Goal: Transaction & Acquisition: Purchase product/service

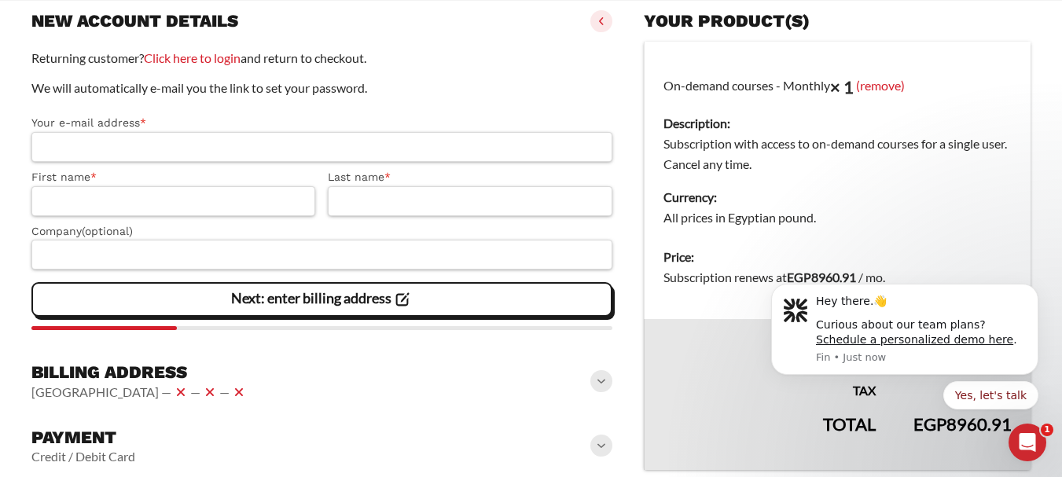
scroll to position [210, 0]
click at [1017, 436] on div "Open Intercom Messenger" at bounding box center [1027, 442] width 52 height 52
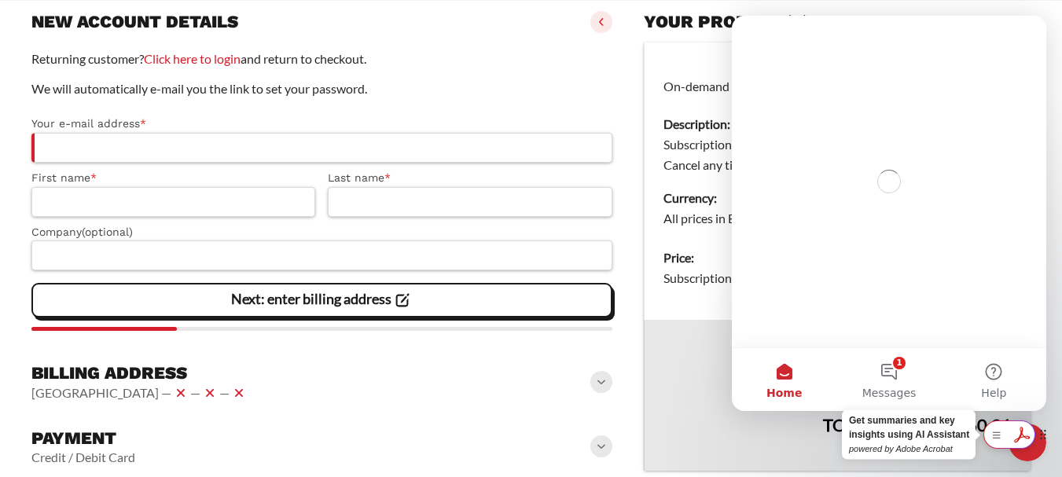
scroll to position [0, 0]
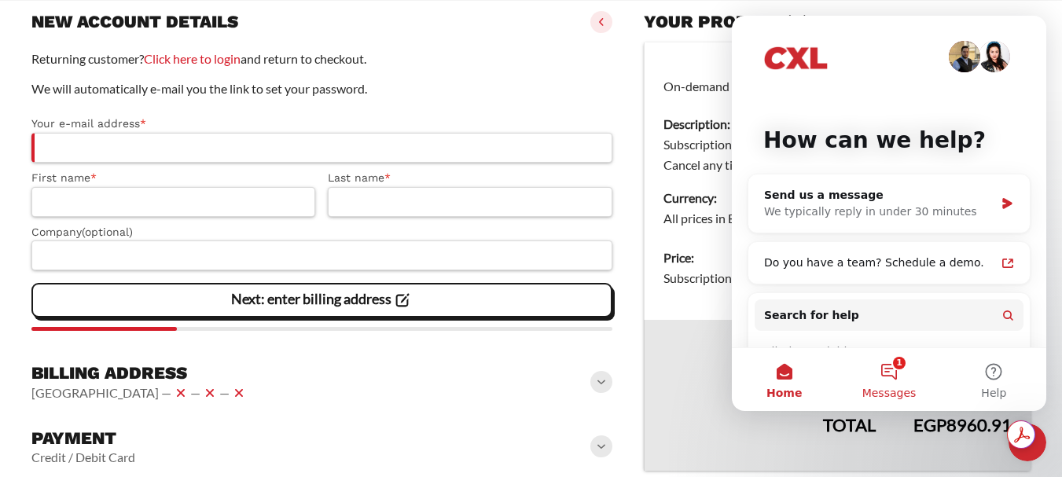
click at [911, 377] on button "1 Messages" at bounding box center [888, 379] width 105 height 63
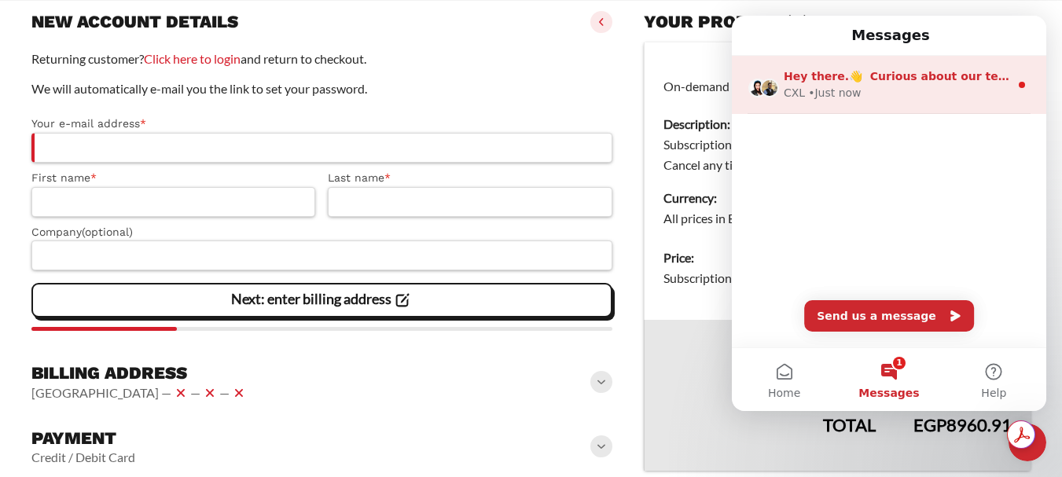
click at [904, 101] on div "Hey there.👋 Curious about our team plans? Schedule a personalized demo here. CX…" at bounding box center [889, 85] width 314 height 58
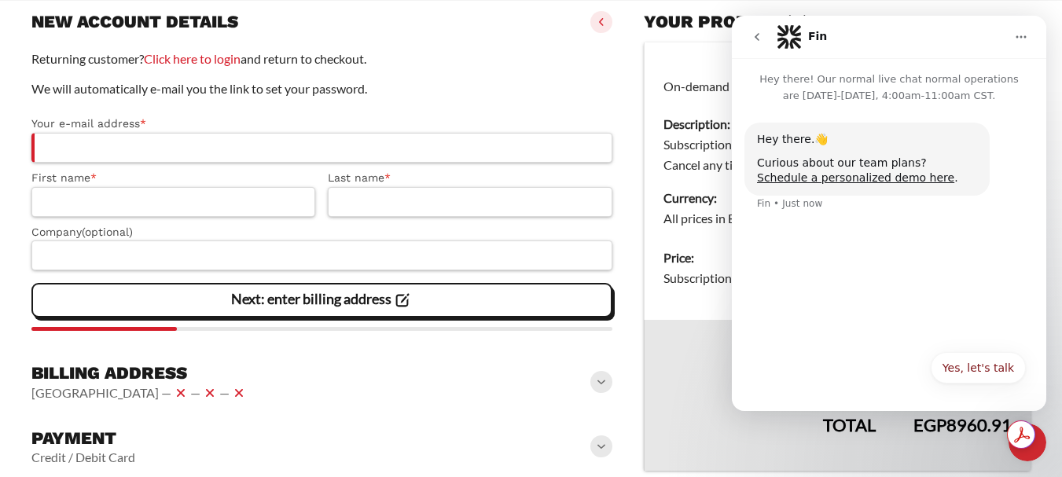
click at [761, 35] on icon "go back" at bounding box center [756, 37] width 13 height 13
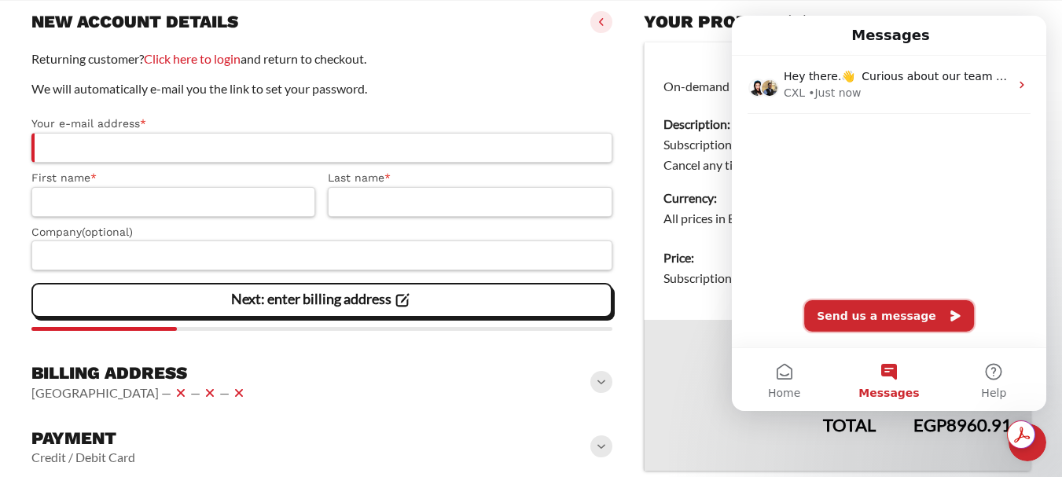
click at [878, 321] on button "Send us a message" at bounding box center [889, 315] width 170 height 31
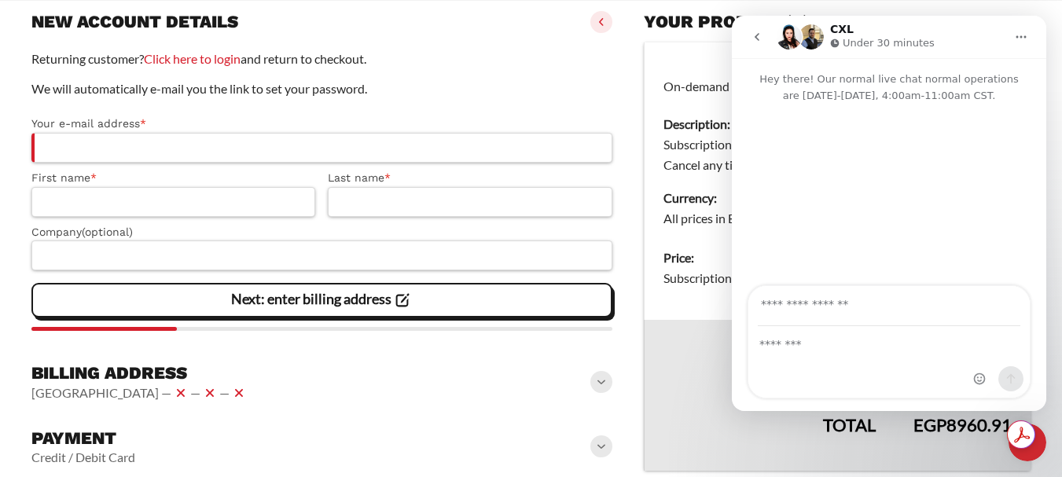
click at [869, 315] on input "Your email" at bounding box center [888, 306] width 262 height 40
type input "**********"
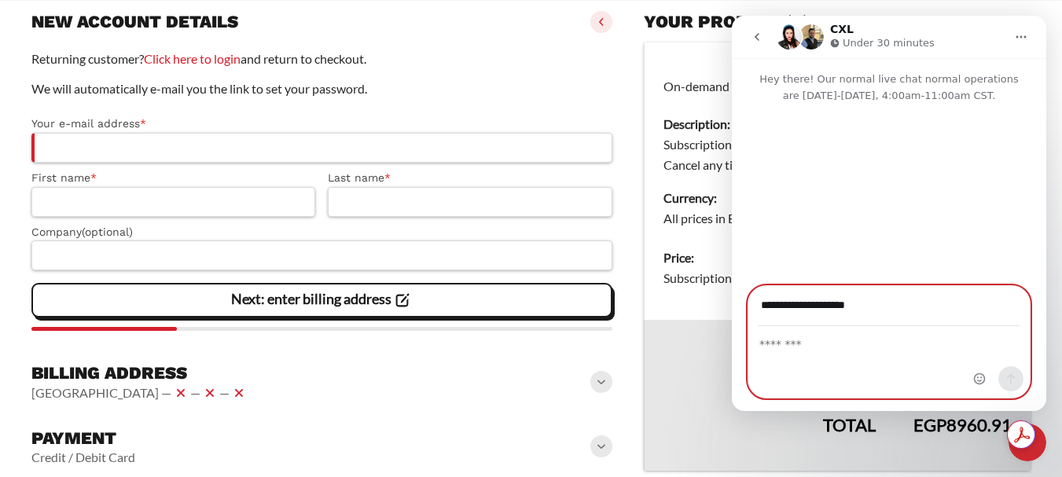
click at [843, 347] on textarea "Message…" at bounding box center [888, 340] width 281 height 27
type textarea "**********"
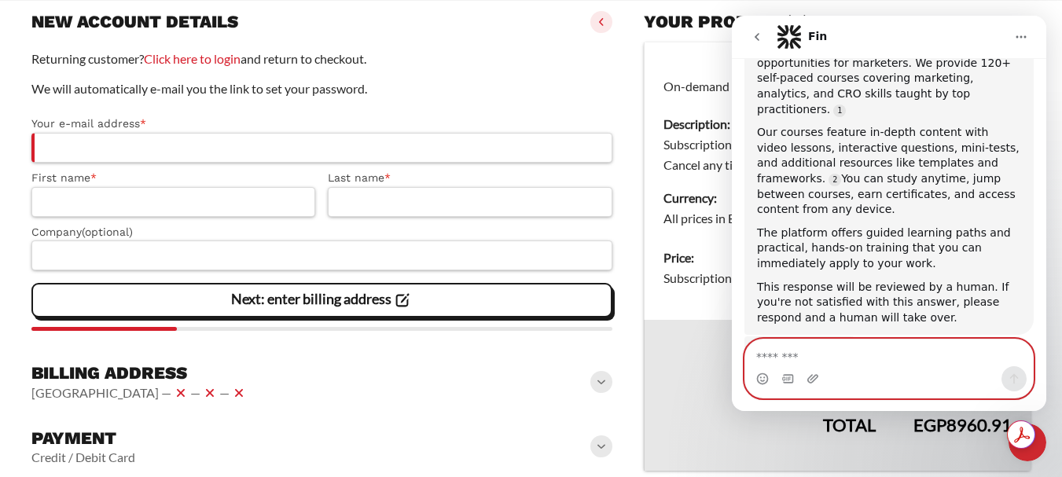
scroll to position [203, 0]
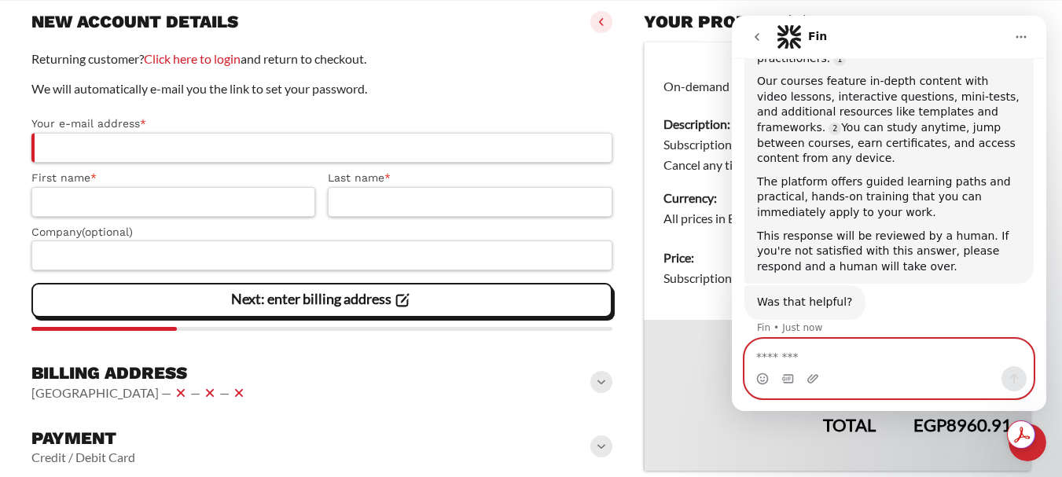
click at [878, 344] on textarea "Message…" at bounding box center [889, 352] width 288 height 27
type textarea "**********"
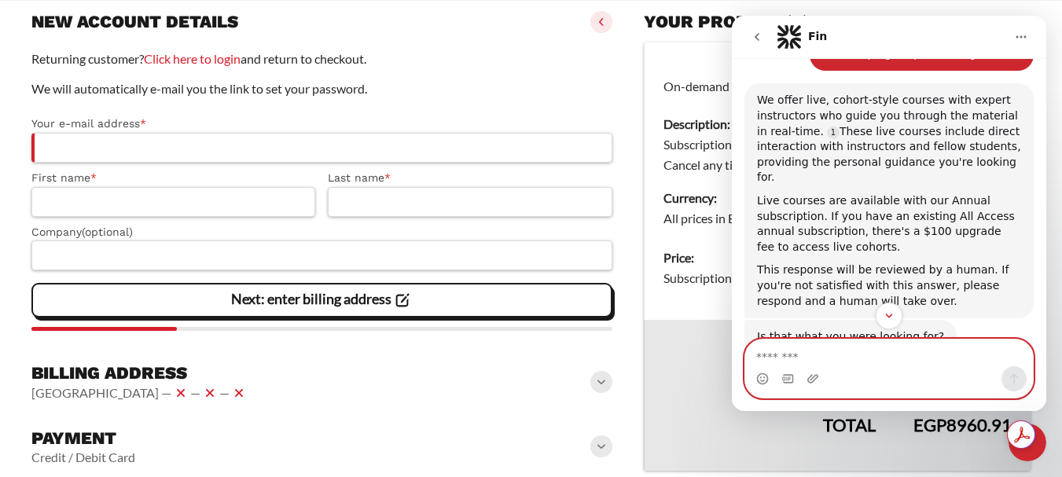
scroll to position [641, 0]
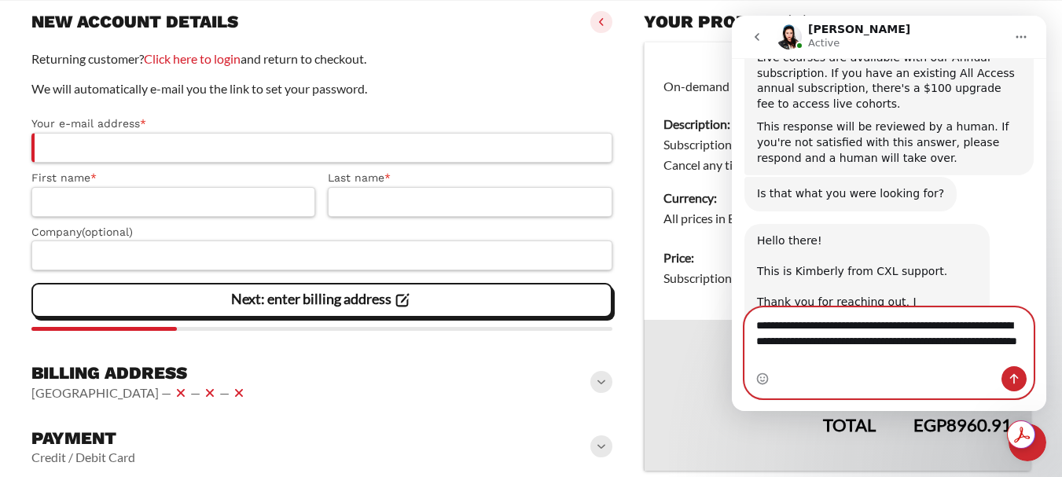
type textarea "**********"
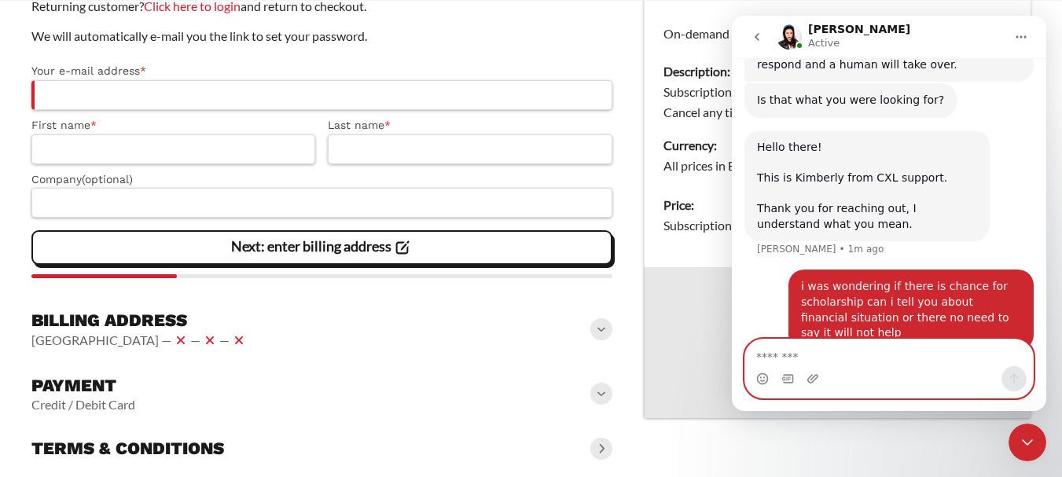
scroll to position [288, 0]
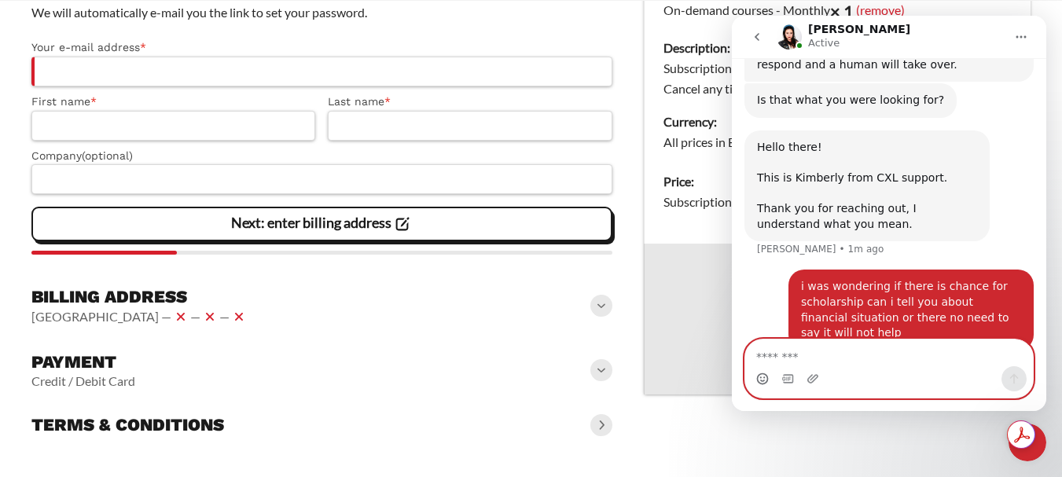
click at [767, 379] on circle "Emoji picker" at bounding box center [762, 378] width 10 height 10
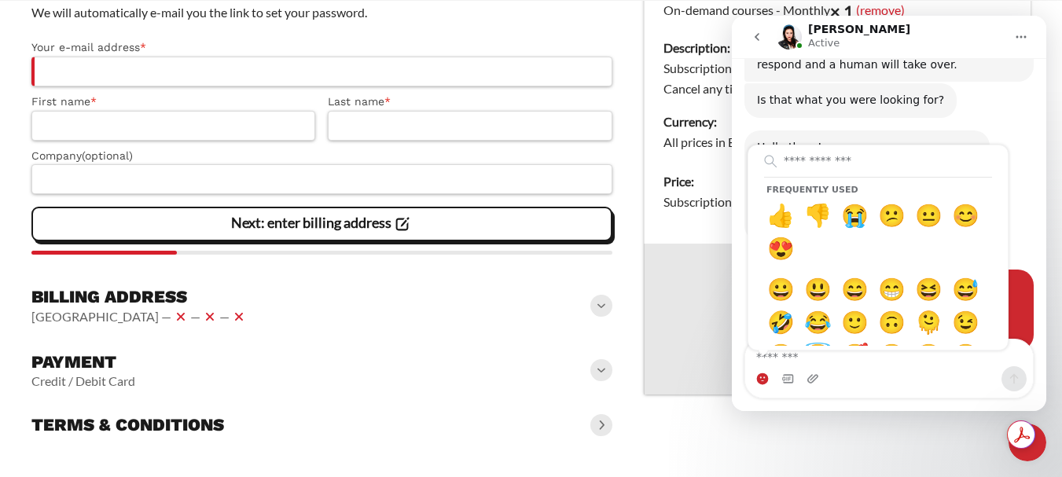
click at [875, 372] on div "Frequently used 👍 👎 😭 😕 😐 😊 😍 😀 😃 😄 😁 😆 😅 🤣 😂 🙂 🙃 🫠 😉 😊 😇 🥰 😍 🤩 😘 😗 😚 😙 🥲 😋 😛 😜…" at bounding box center [889, 378] width 288 height 25
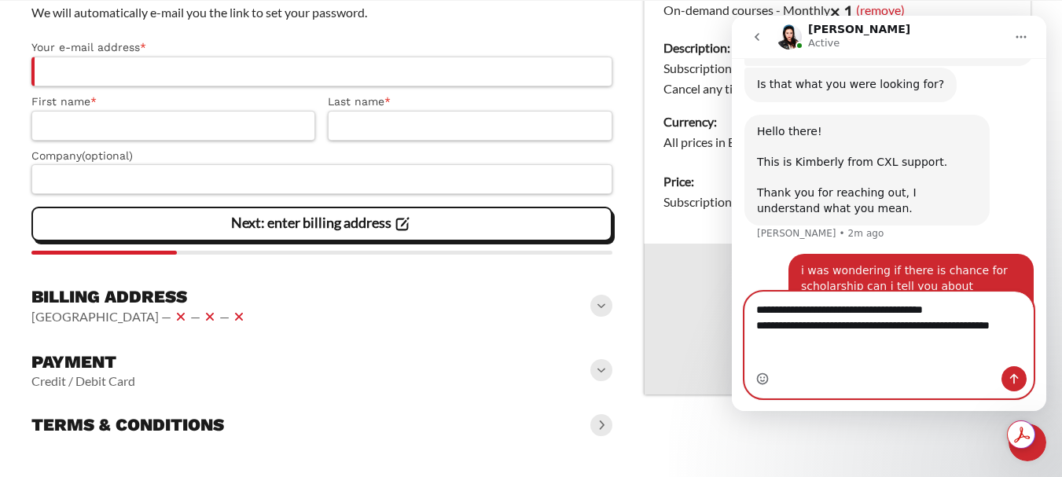
scroll to position [766, 0]
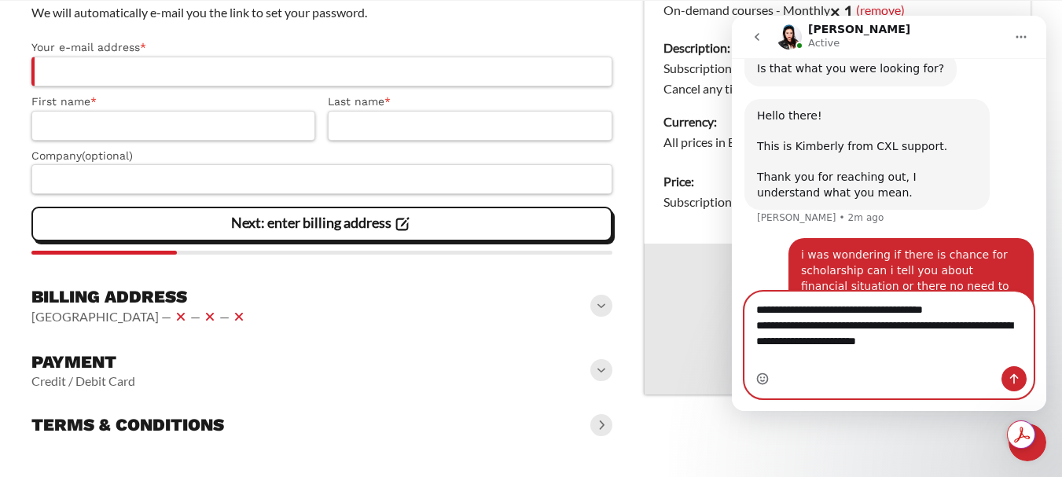
type textarea "**********"
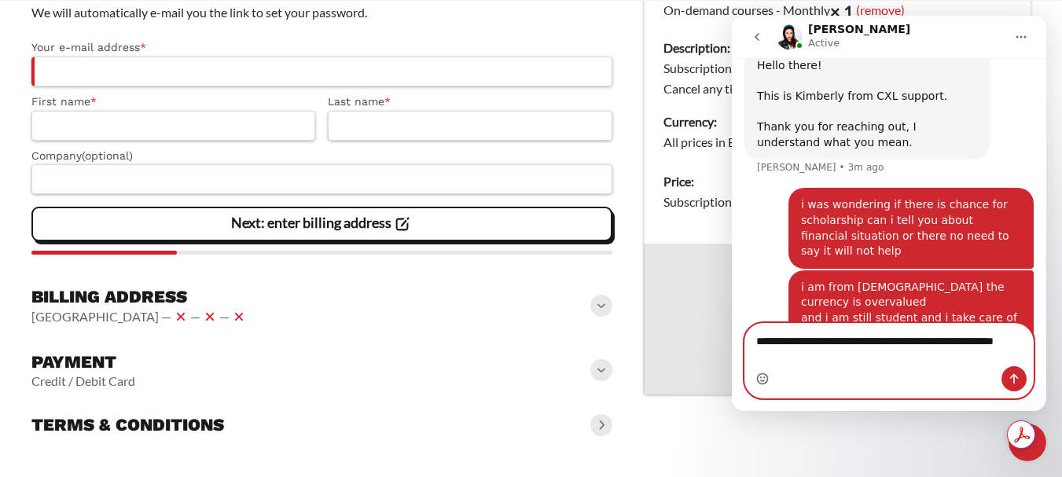
scroll to position [832, 0]
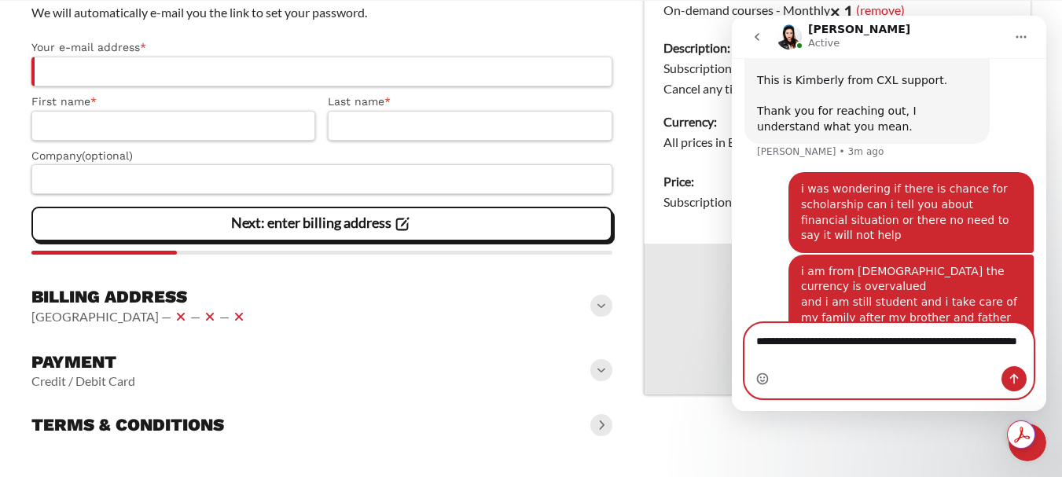
type textarea "**********"
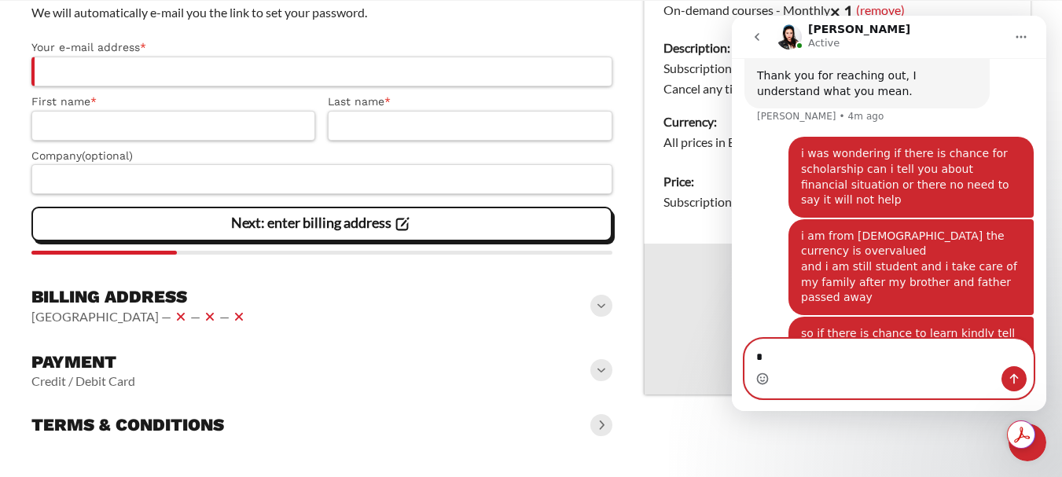
scroll to position [928, 0]
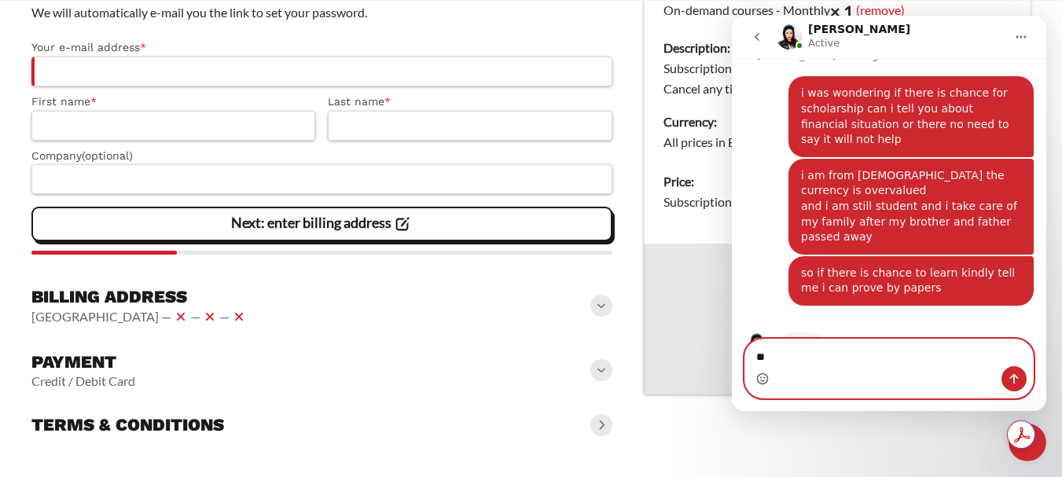
type textarea "*"
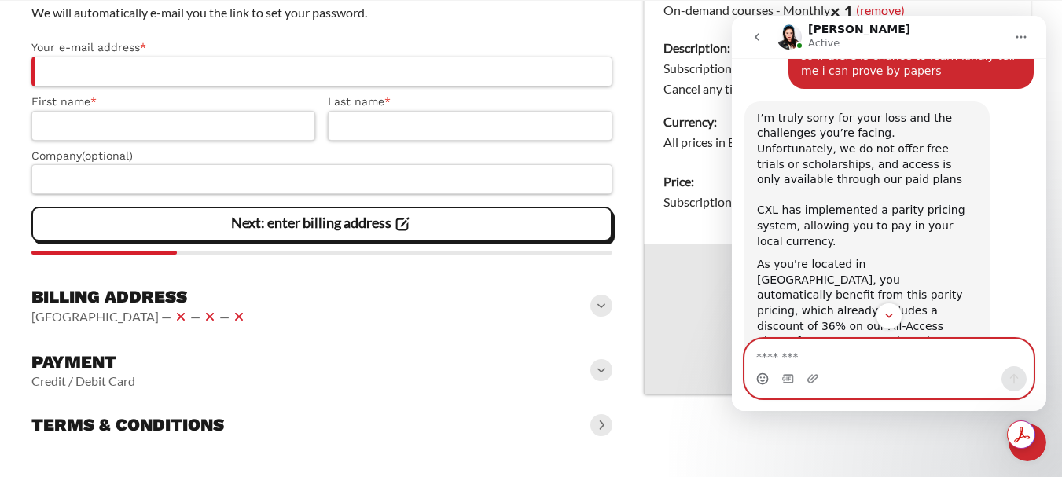
scroll to position [1146, 0]
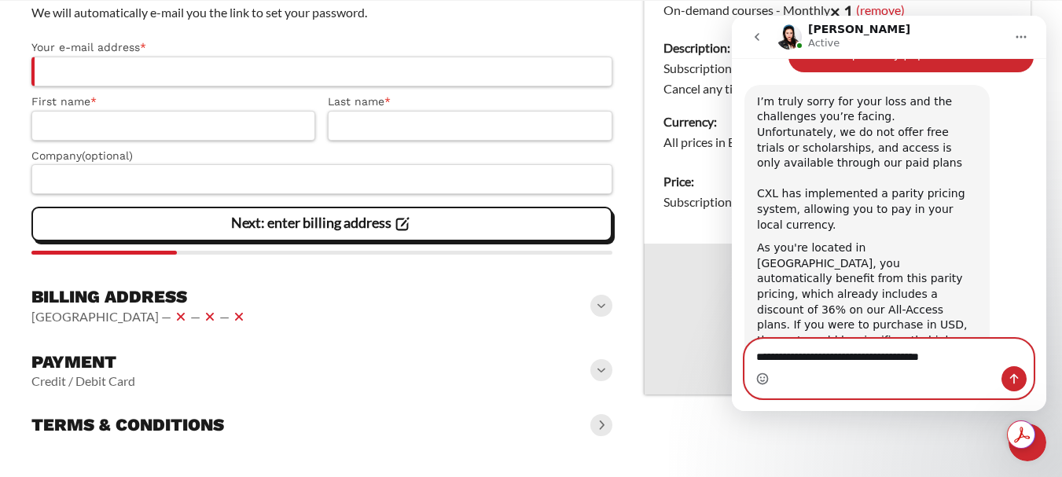
type textarea "**********"
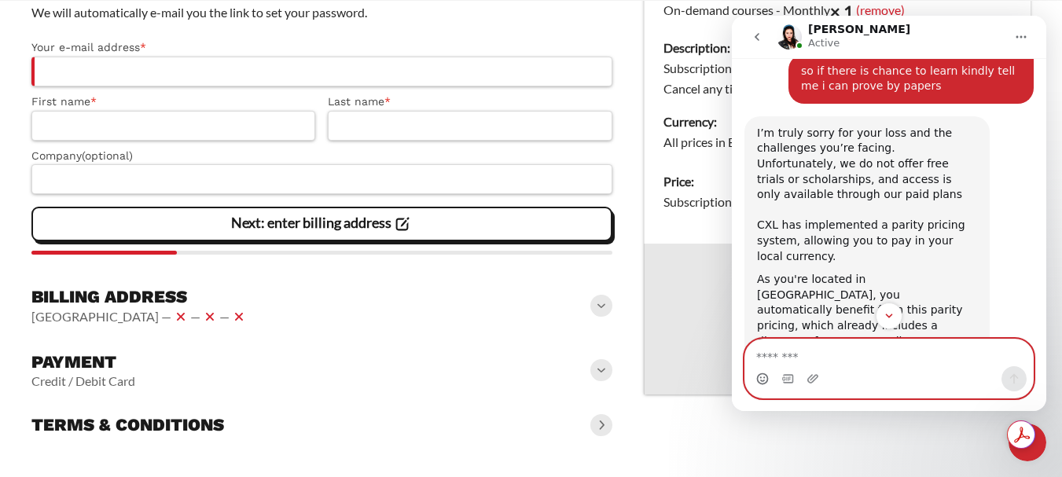
scroll to position [1193, 0]
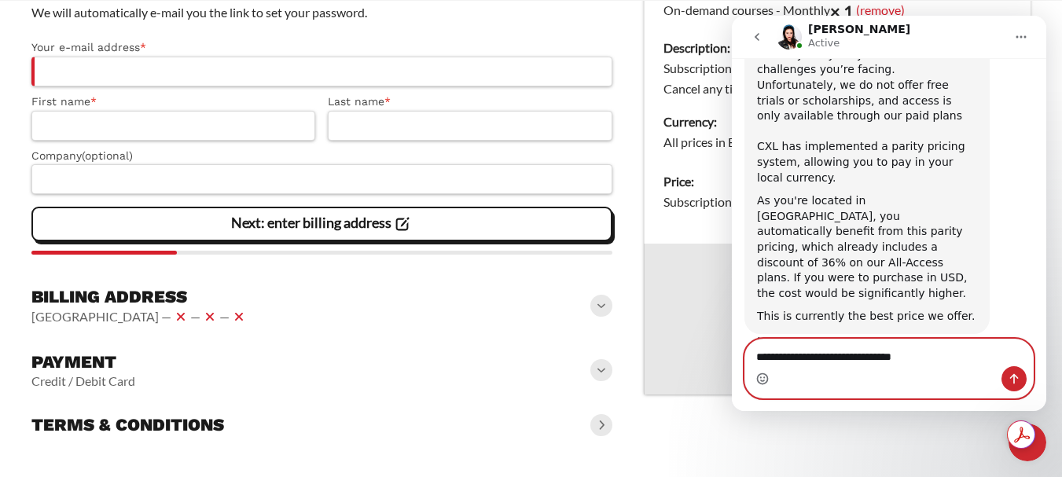
type textarea "**********"
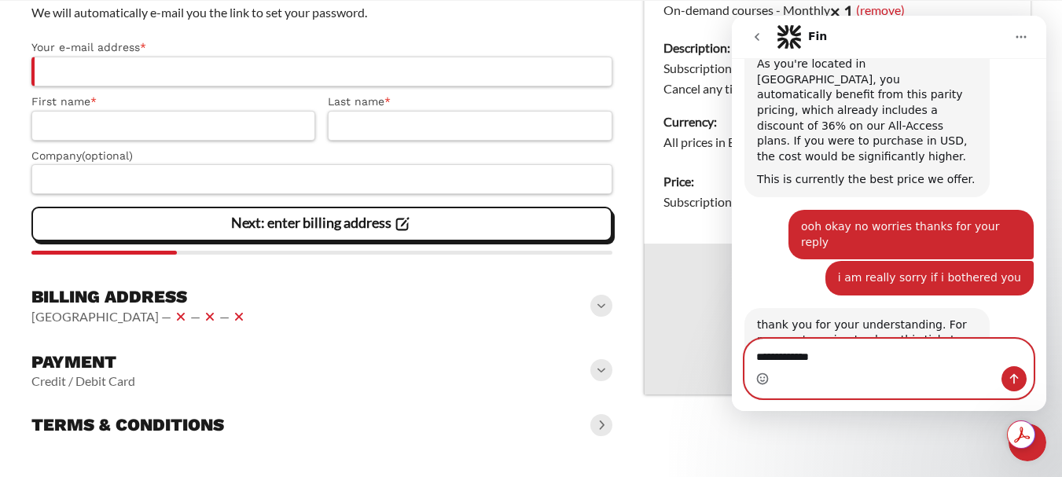
scroll to position [1422, 0]
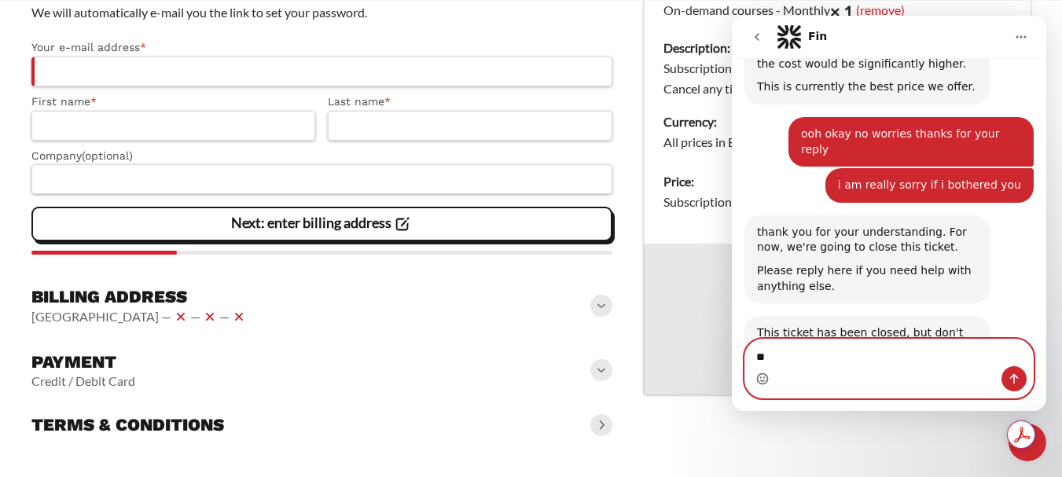
type textarea "*"
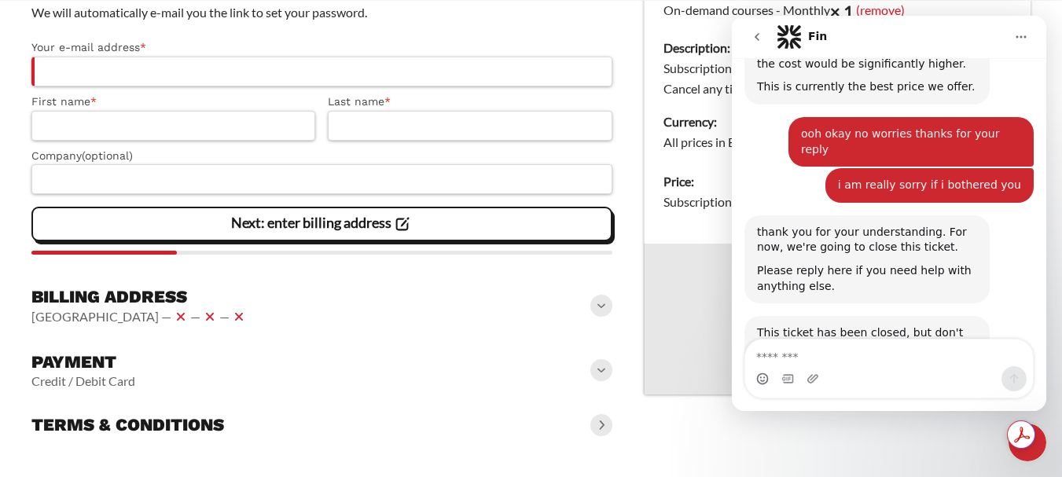
click at [1036, 35] on nav "Fin" at bounding box center [889, 37] width 314 height 42
click at [1023, 44] on button "Home" at bounding box center [1021, 37] width 30 height 30
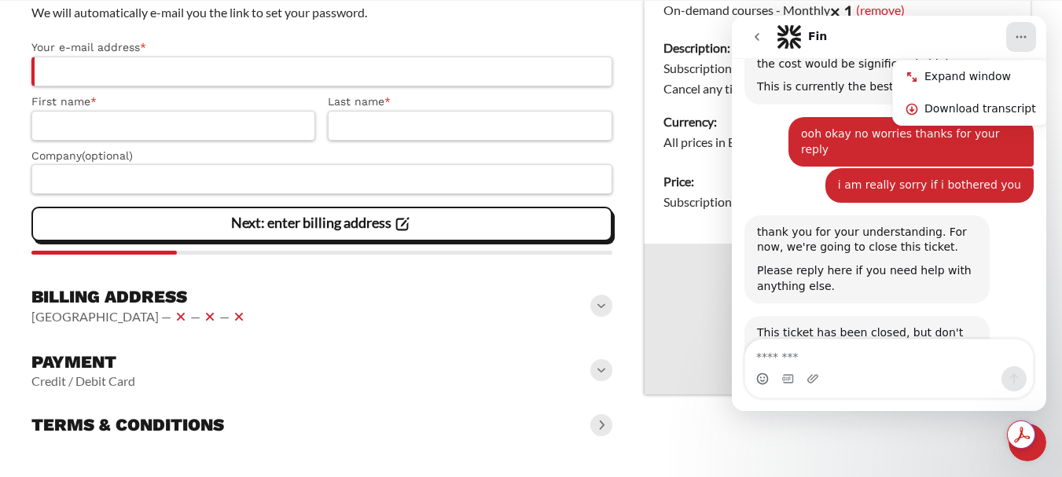
click at [743, 35] on button "go back" at bounding box center [757, 37] width 30 height 30
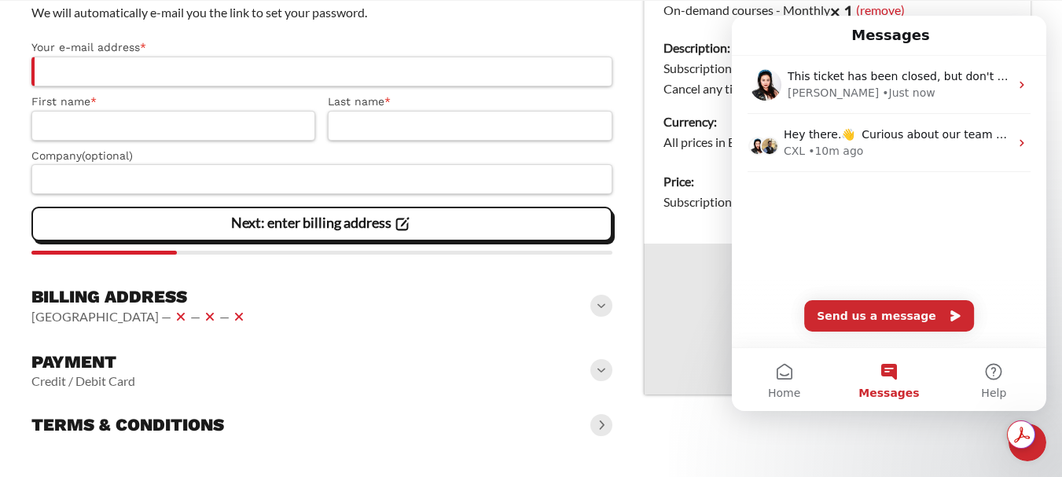
scroll to position [515, 0]
click at [691, 204] on span "Subscription renews at EGP 8960.91 / mo ." at bounding box center [774, 201] width 222 height 15
click at [699, 343] on th "Total" at bounding box center [769, 359] width 251 height 69
click at [937, 437] on vaadin-details "Your product(s) On-demand courses - Monthly × 1 (remove) Description: Subscript…" at bounding box center [837, 185] width 387 height 514
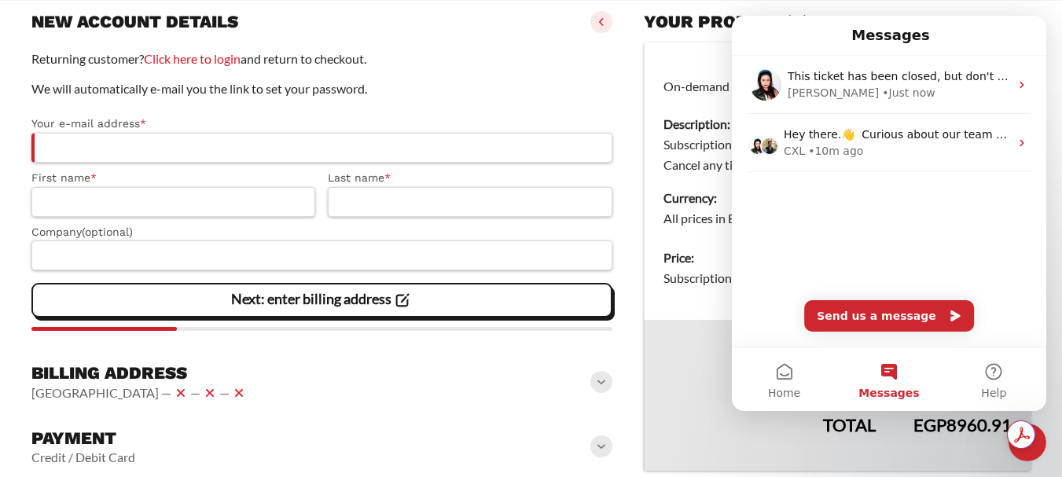
scroll to position [17, 0]
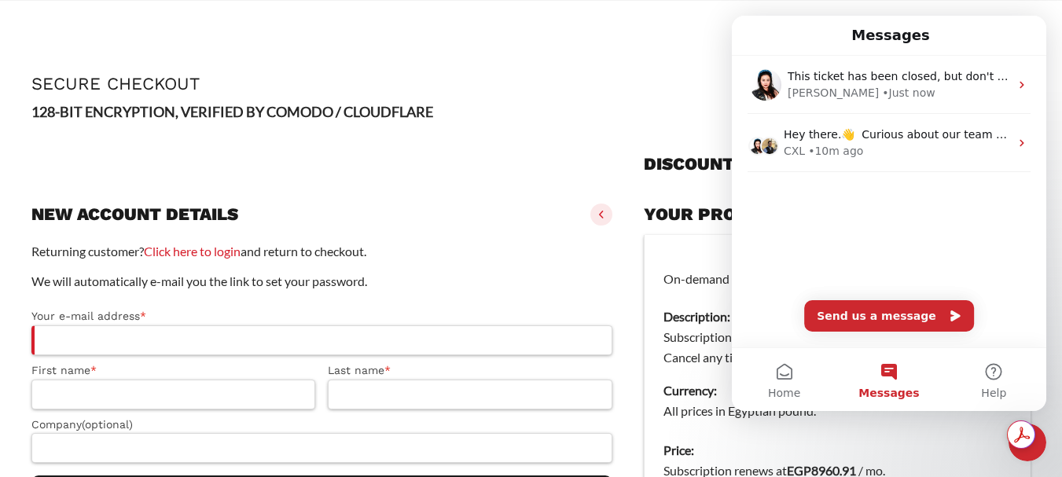
click at [718, 331] on tbody "On-demand courses - Monthly × 1 (remove) Description: Subscription with access …" at bounding box center [837, 374] width 387 height 278
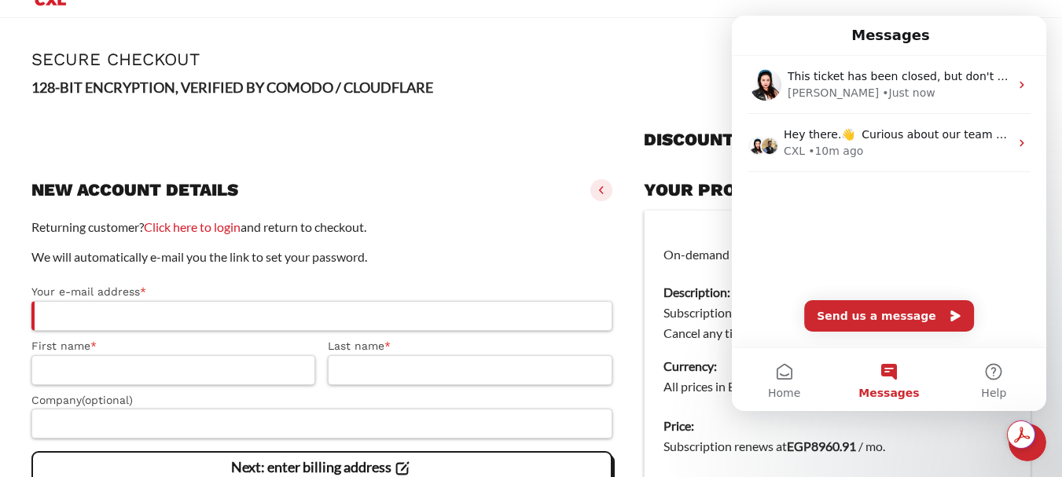
scroll to position [0, 0]
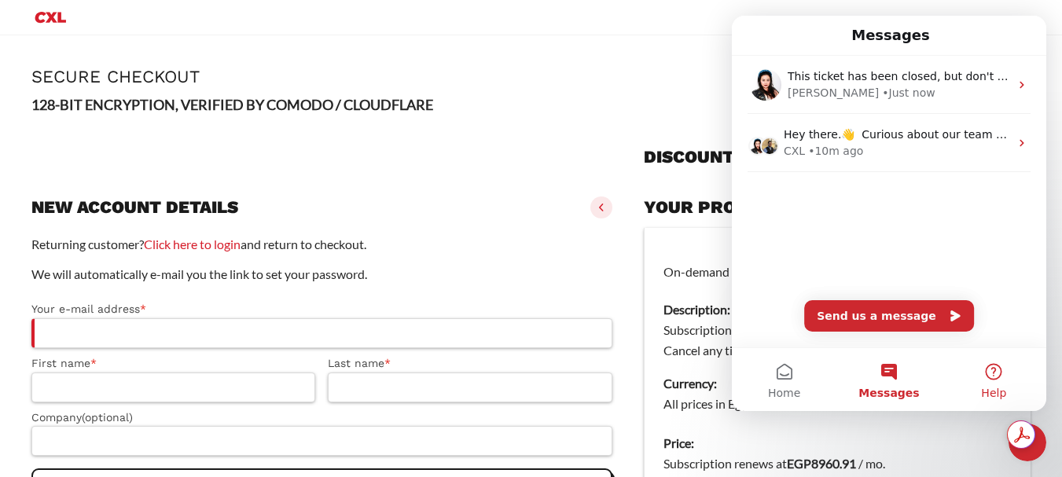
click at [995, 376] on button "Help" at bounding box center [993, 379] width 105 height 63
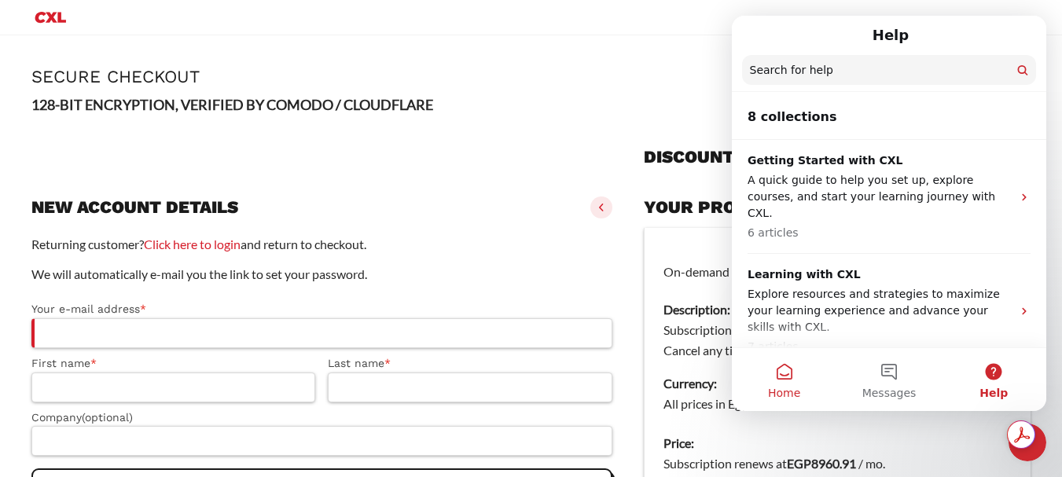
click at [797, 383] on button "Home" at bounding box center [784, 379] width 105 height 63
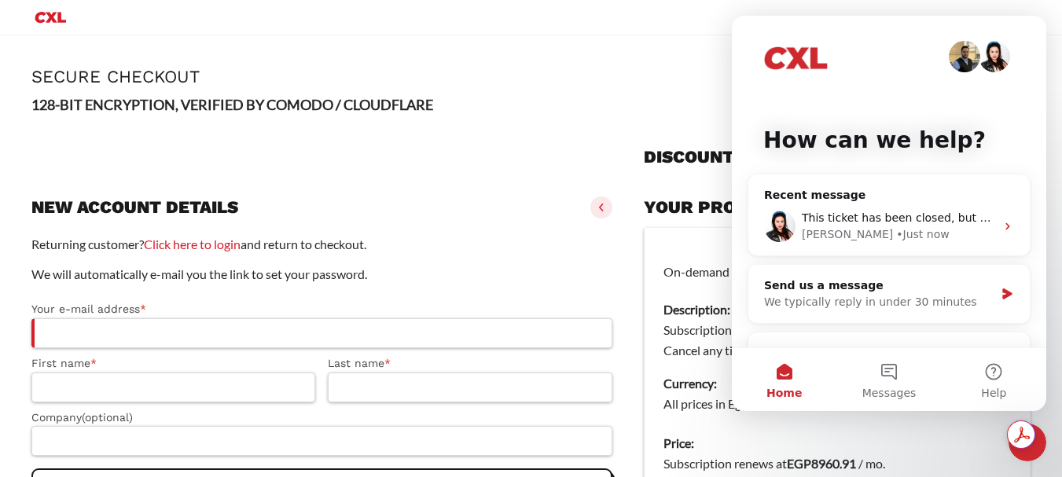
click at [1051, 76] on slot "Page Secure Checkout 128-BIT ENCRYPTION, VERIFIED BY COMODO / CLOUDFLARE Discou…" at bounding box center [531, 386] width 1062 height 703
click at [611, 87] on article "**********" at bounding box center [530, 387] width 999 height 640
click at [692, 118] on div "**********" at bounding box center [530, 400] width 999 height 613
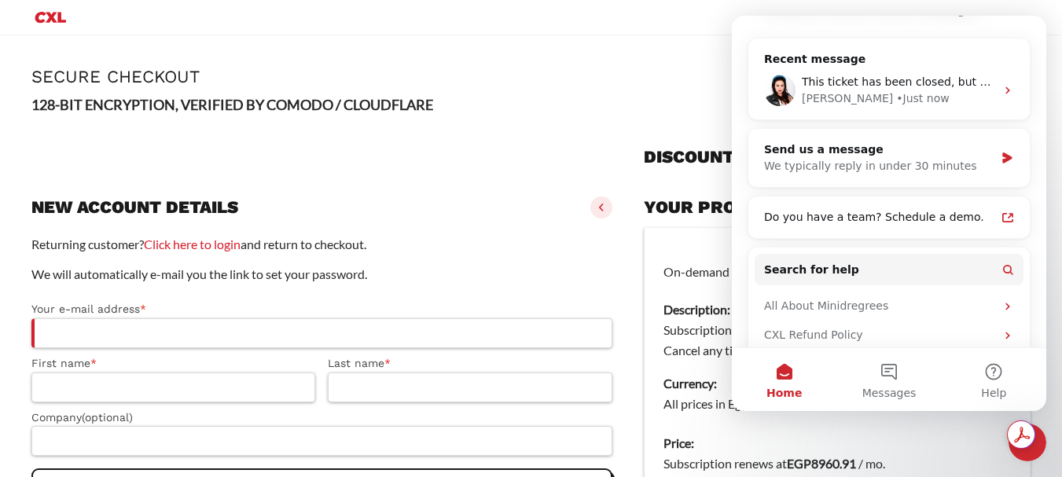
scroll to position [228, 0]
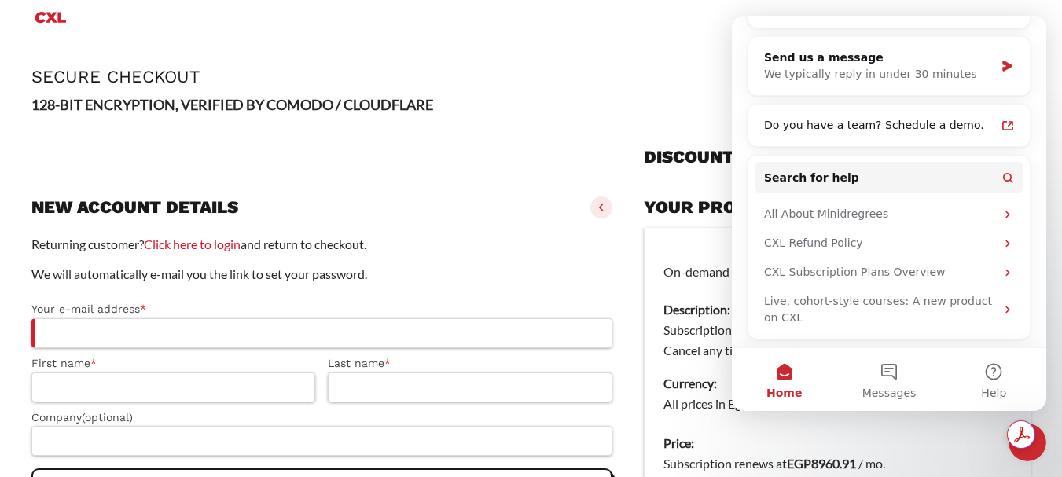
click at [709, 95] on p "128-BIT ENCRYPTION, VERIFIED BY COMODO / CLOUDFLARE" at bounding box center [530, 105] width 999 height 23
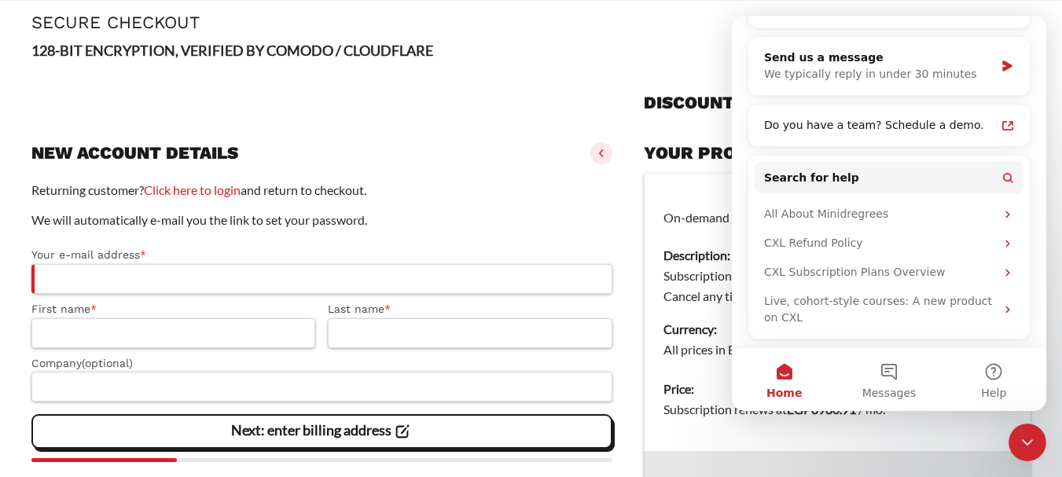
click at [1025, 435] on icon "Close Intercom Messenger" at bounding box center [1027, 442] width 19 height 19
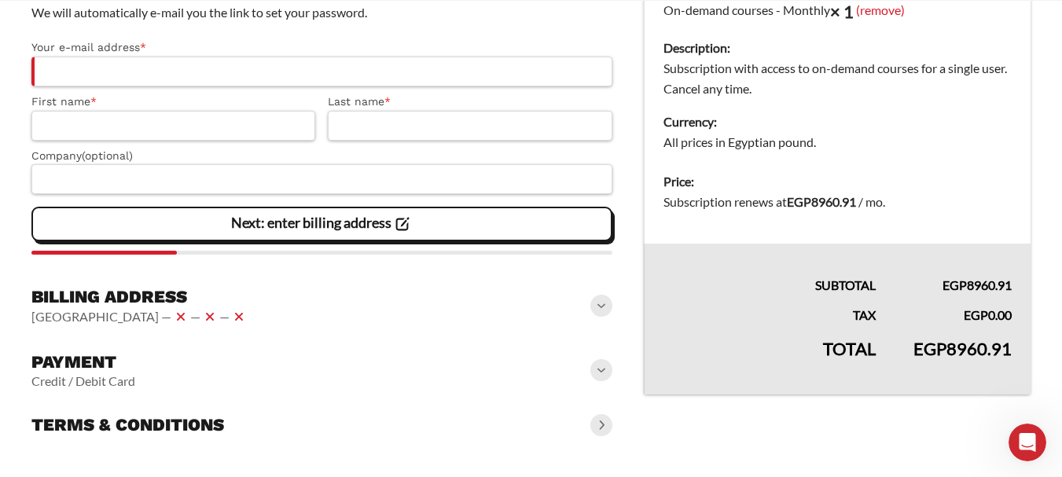
scroll to position [0, 0]
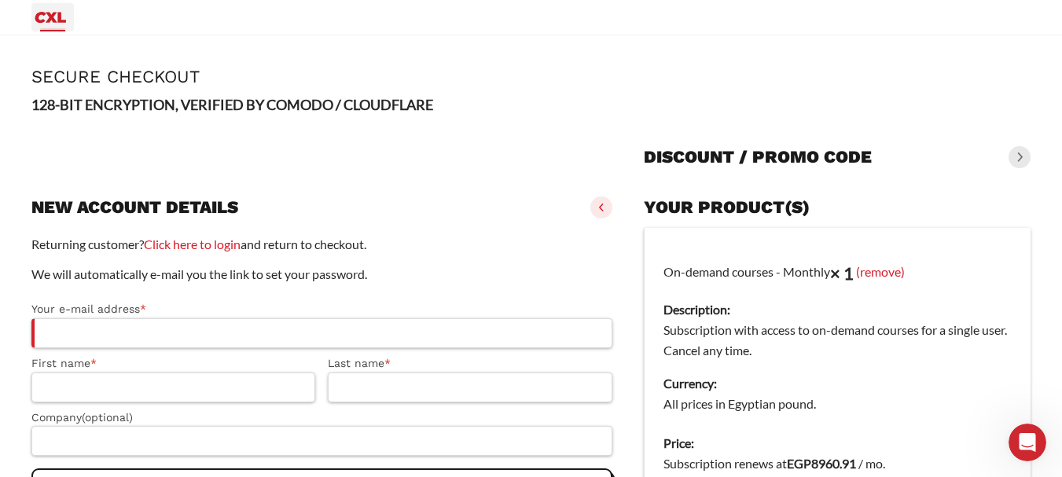
click at [46, 8] on icon "Primary Menu" at bounding box center [50, 17] width 38 height 19
